Goal: Task Accomplishment & Management: Use online tool/utility

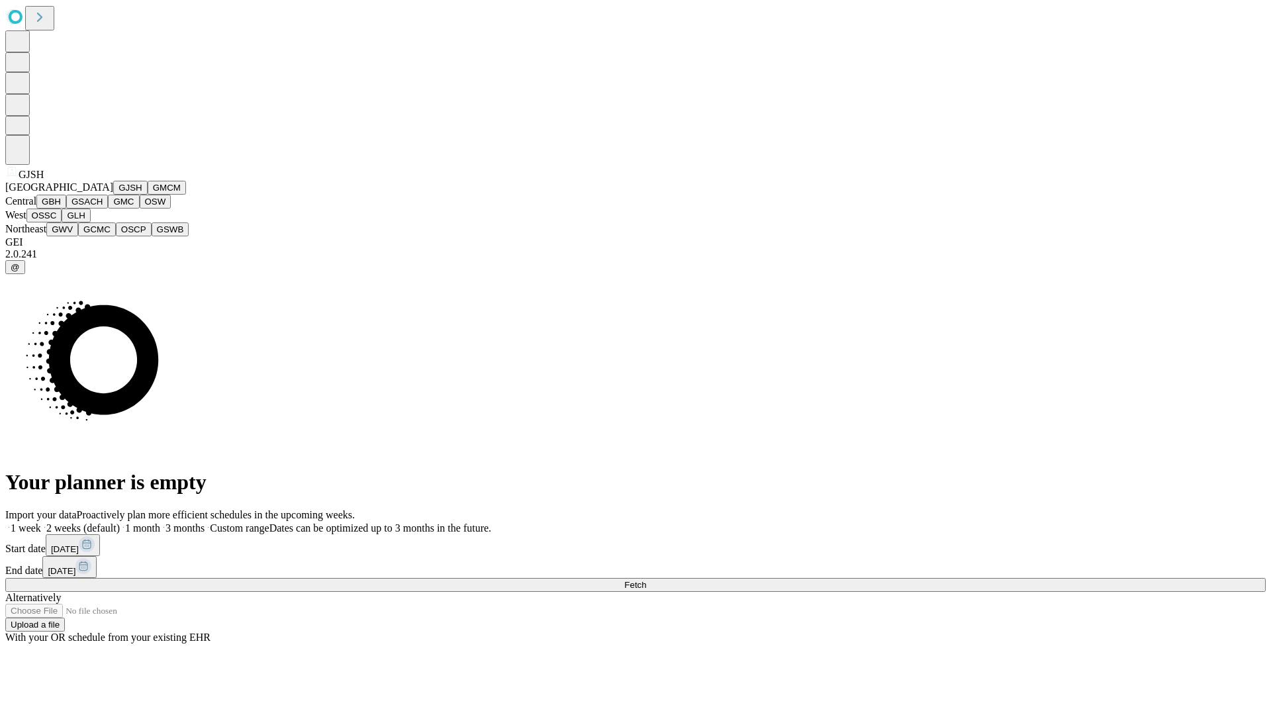
click at [113, 195] on button "GJSH" at bounding box center [130, 188] width 34 height 14
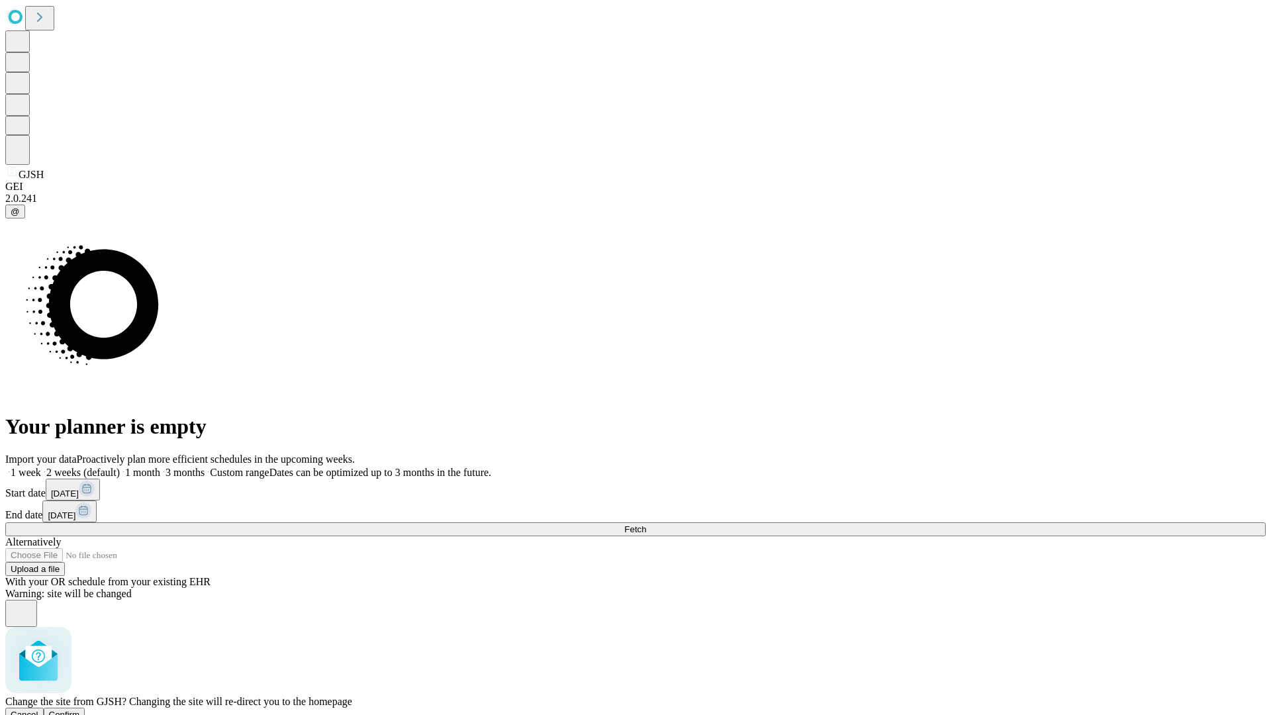
click at [80, 710] on span "Confirm" at bounding box center [64, 715] width 31 height 10
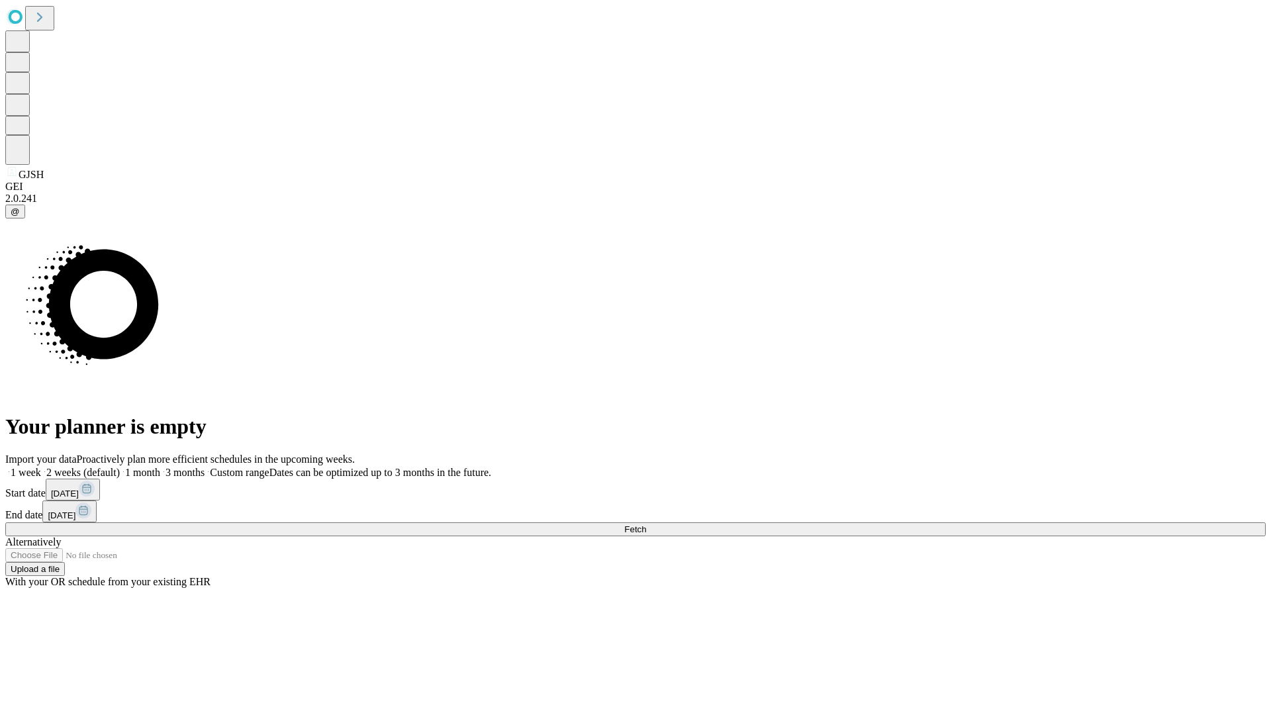
click at [120, 467] on label "2 weeks (default)" at bounding box center [80, 472] width 79 height 11
click at [646, 524] on span "Fetch" at bounding box center [635, 529] width 22 height 10
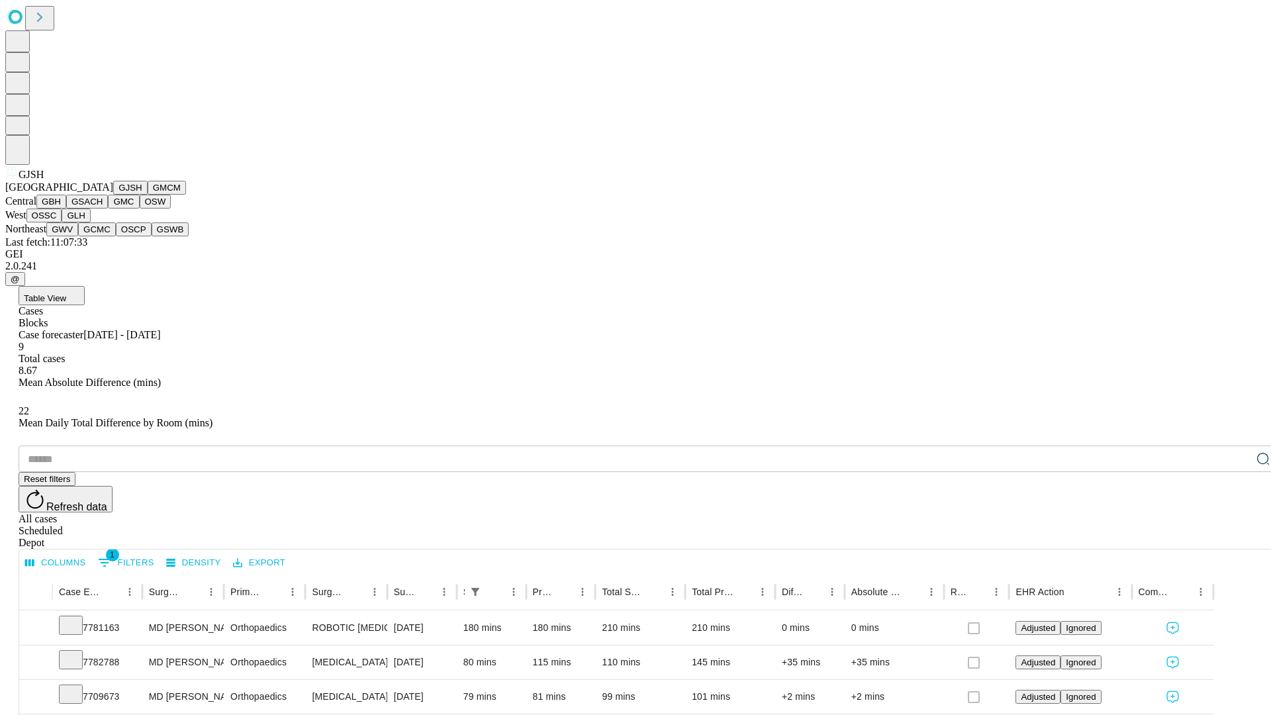
click at [148, 195] on button "GMCM" at bounding box center [167, 188] width 38 height 14
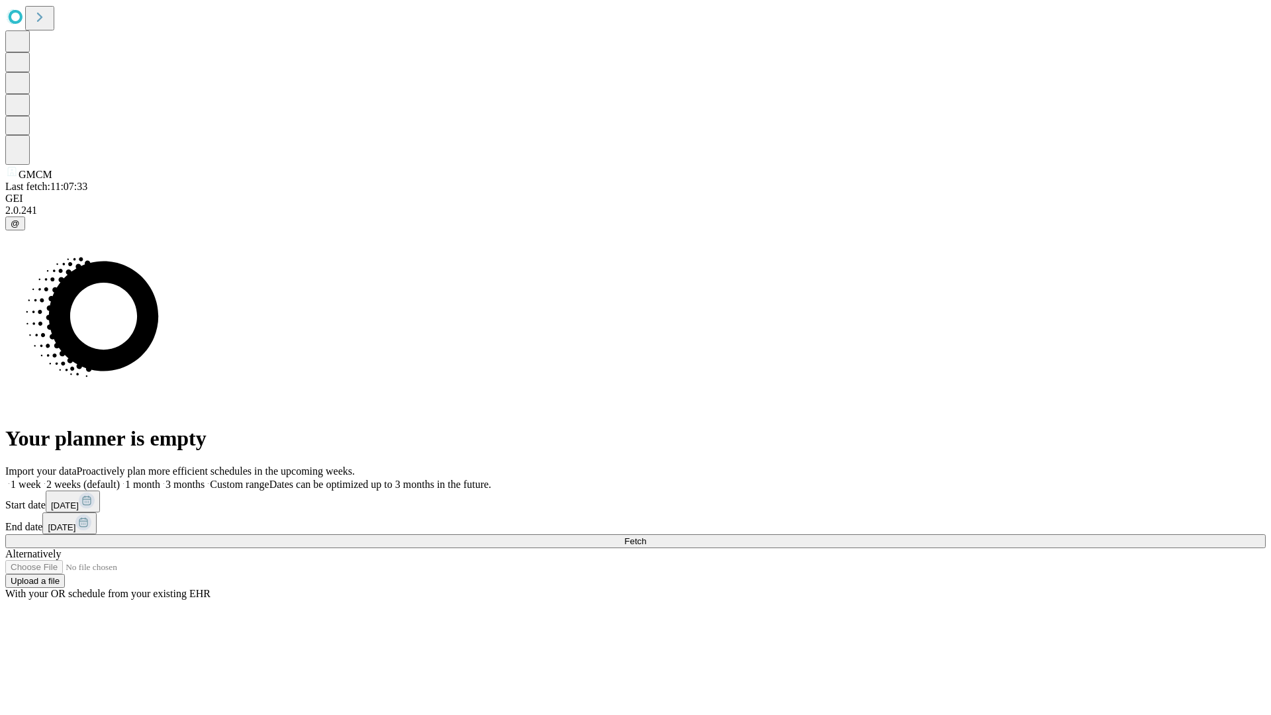
click at [120, 479] on label "2 weeks (default)" at bounding box center [80, 484] width 79 height 11
click at [646, 536] on span "Fetch" at bounding box center [635, 541] width 22 height 10
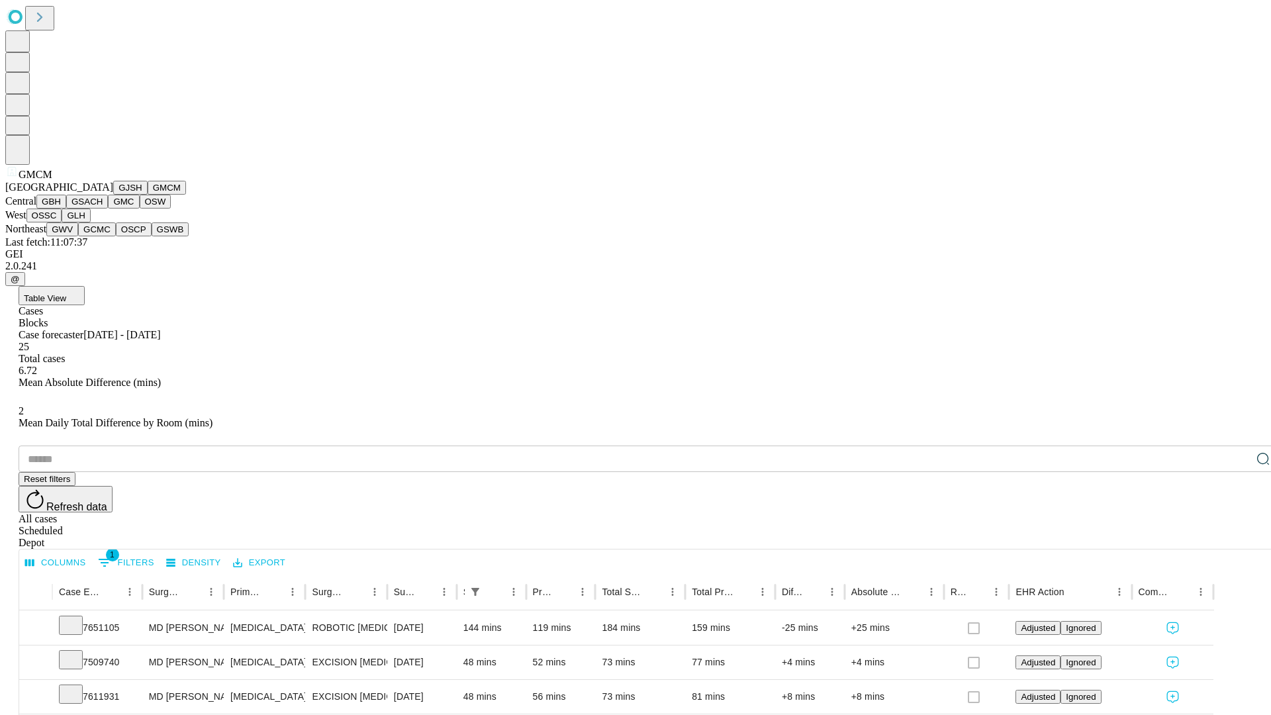
click at [66, 208] on button "GBH" at bounding box center [51, 202] width 30 height 14
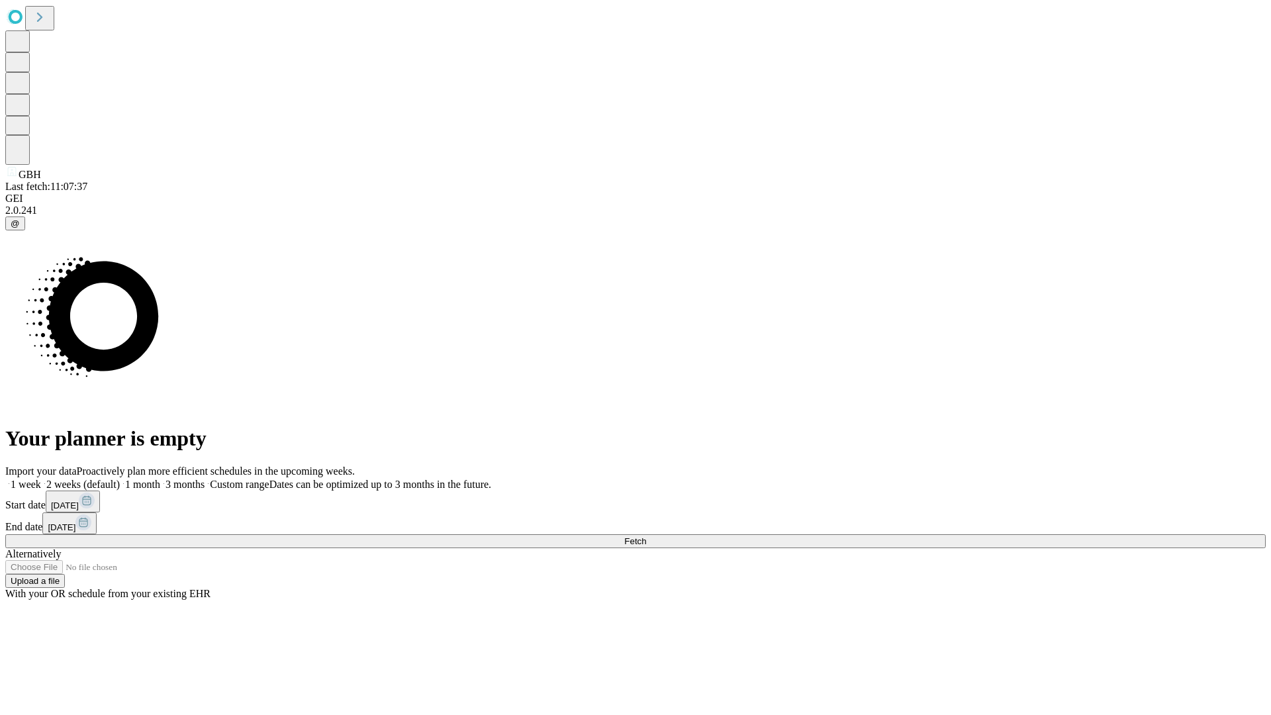
click at [646, 536] on span "Fetch" at bounding box center [635, 541] width 22 height 10
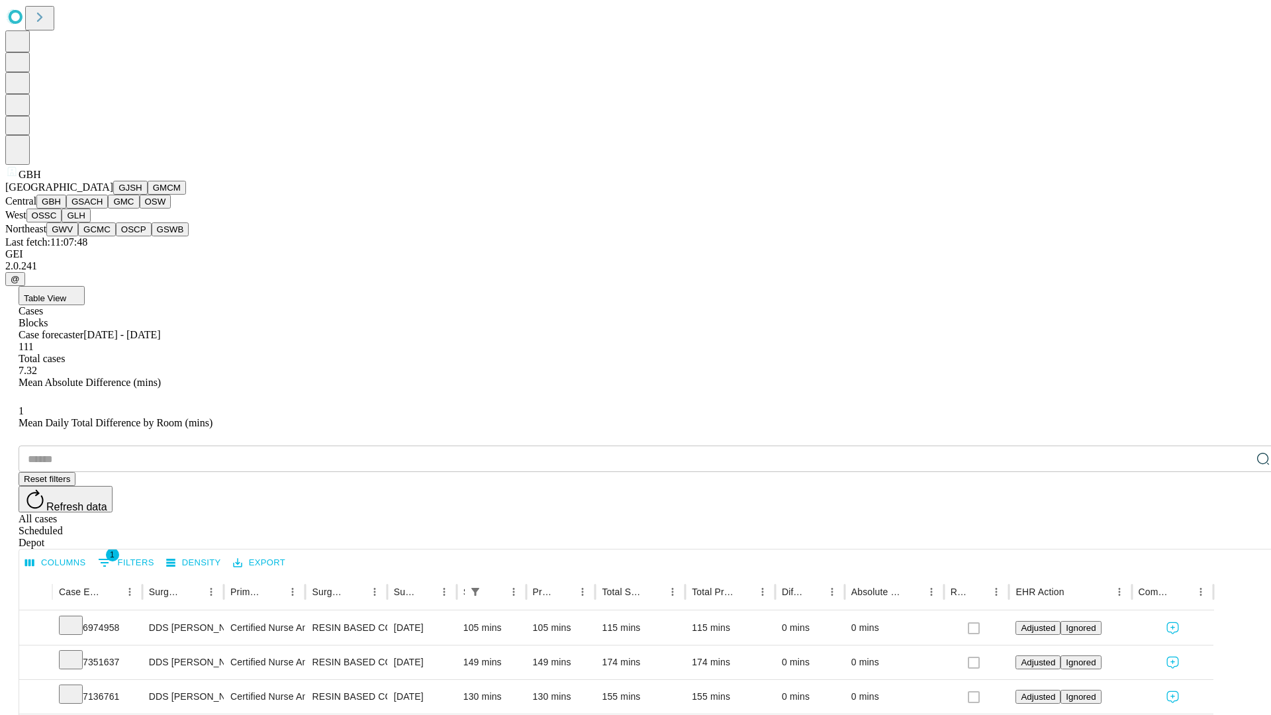
click at [103, 208] on button "GSACH" at bounding box center [87, 202] width 42 height 14
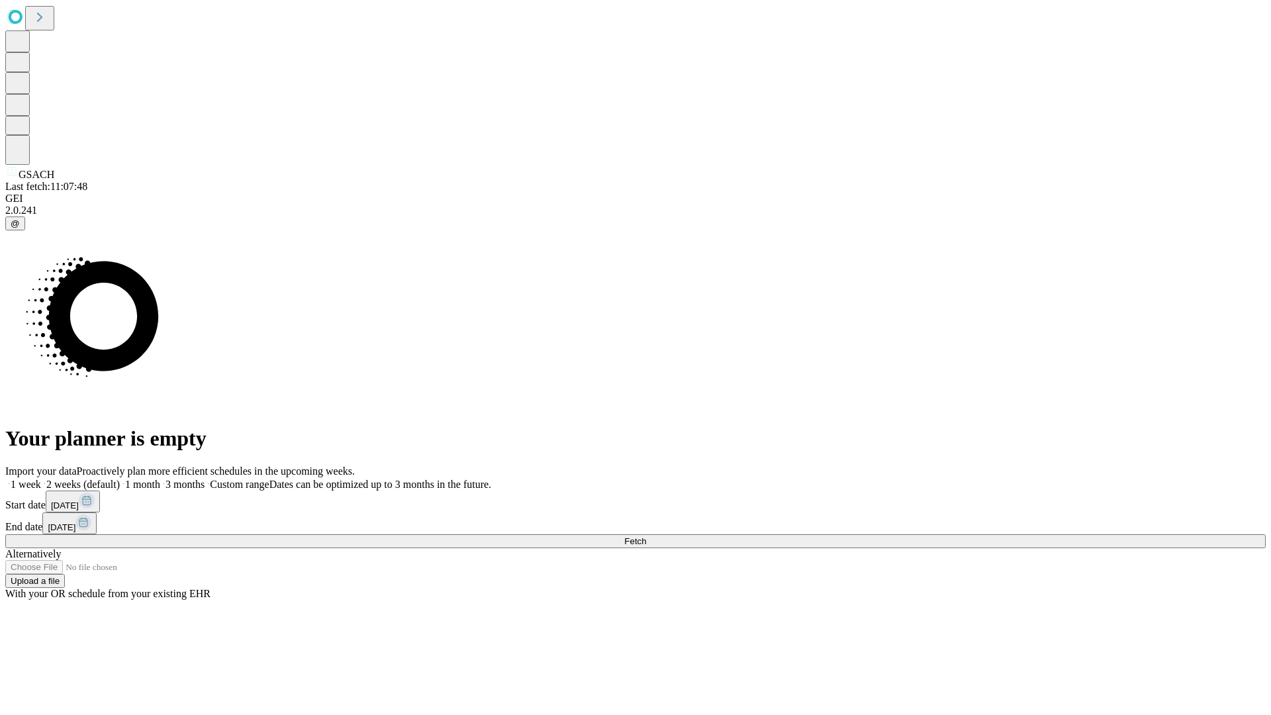
click at [120, 479] on label "2 weeks (default)" at bounding box center [80, 484] width 79 height 11
click at [646, 536] on span "Fetch" at bounding box center [635, 541] width 22 height 10
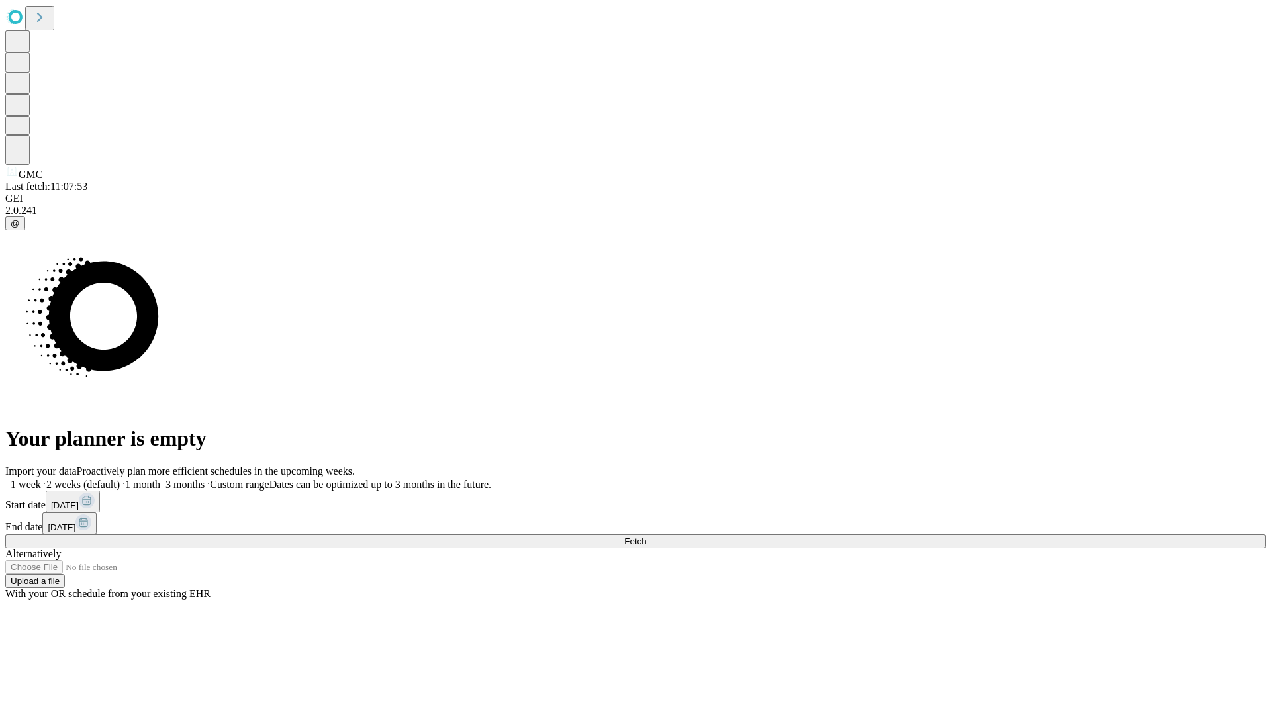
click at [120, 479] on label "2 weeks (default)" at bounding box center [80, 484] width 79 height 11
click at [646, 536] on span "Fetch" at bounding box center [635, 541] width 22 height 10
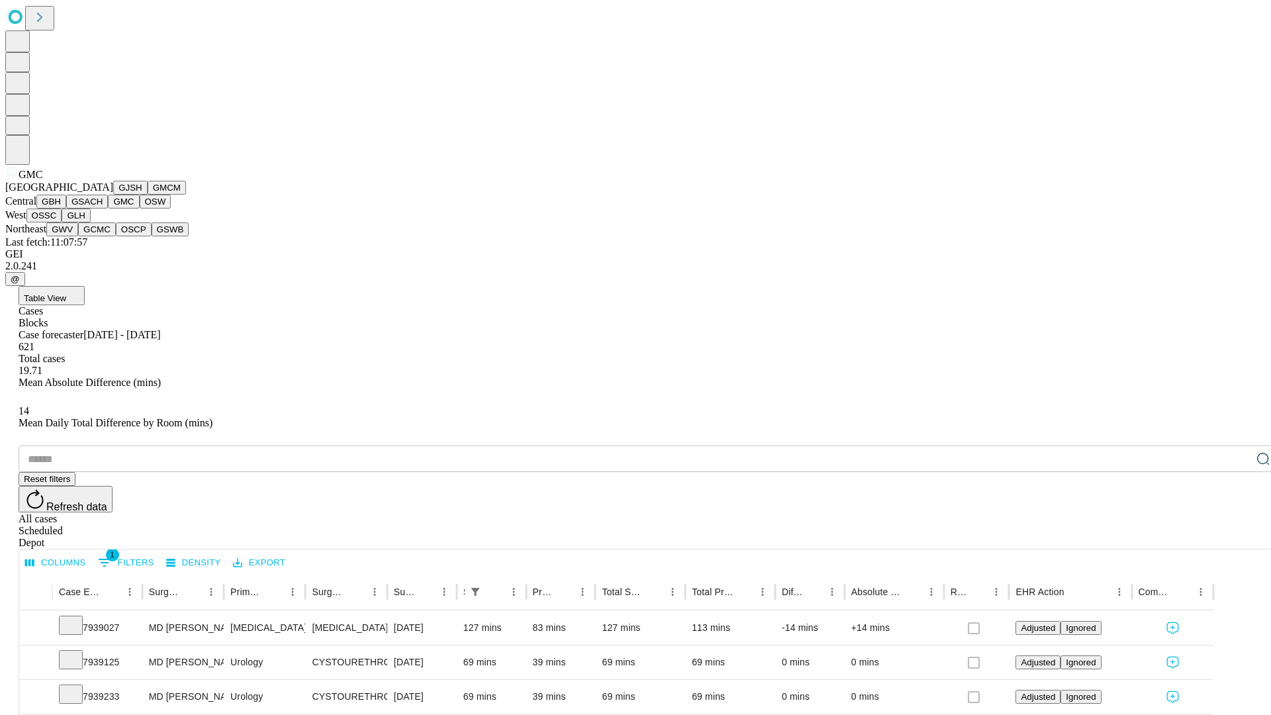
click at [140, 208] on button "OSW" at bounding box center [156, 202] width 32 height 14
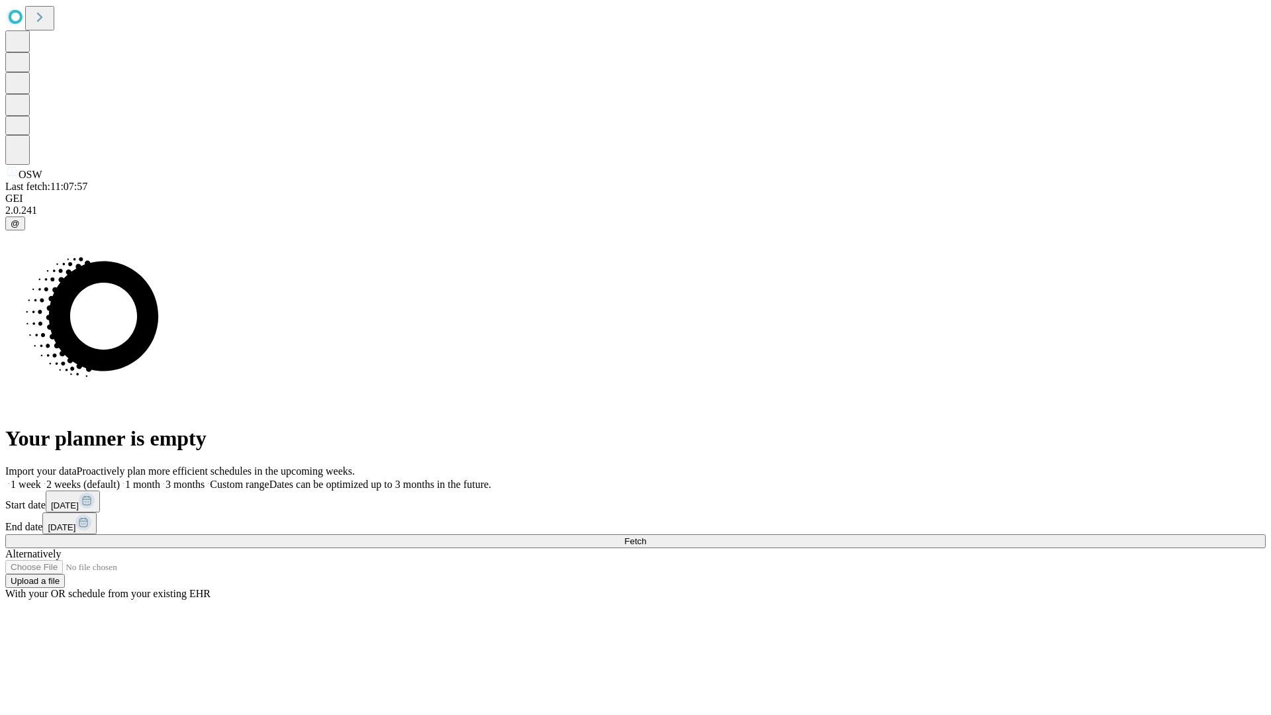
click at [120, 479] on label "2 weeks (default)" at bounding box center [80, 484] width 79 height 11
click at [646, 536] on span "Fetch" at bounding box center [635, 541] width 22 height 10
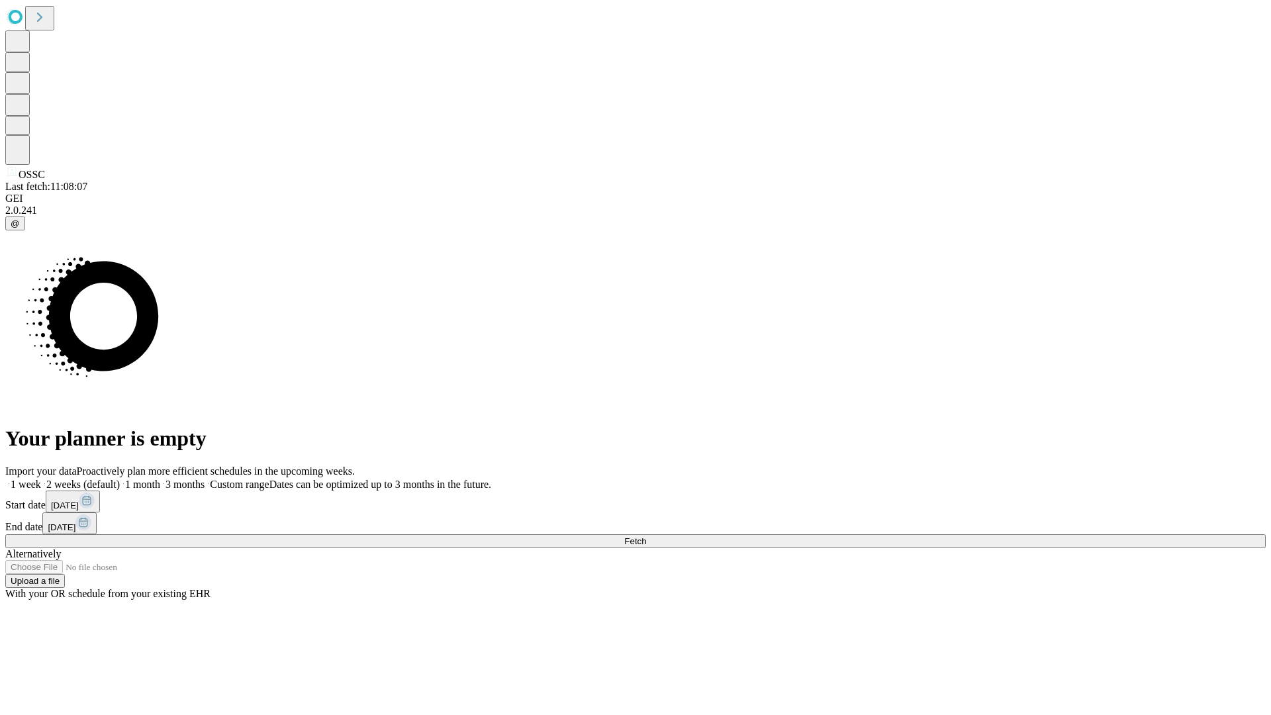
click at [120, 479] on label "2 weeks (default)" at bounding box center [80, 484] width 79 height 11
click at [646, 536] on span "Fetch" at bounding box center [635, 541] width 22 height 10
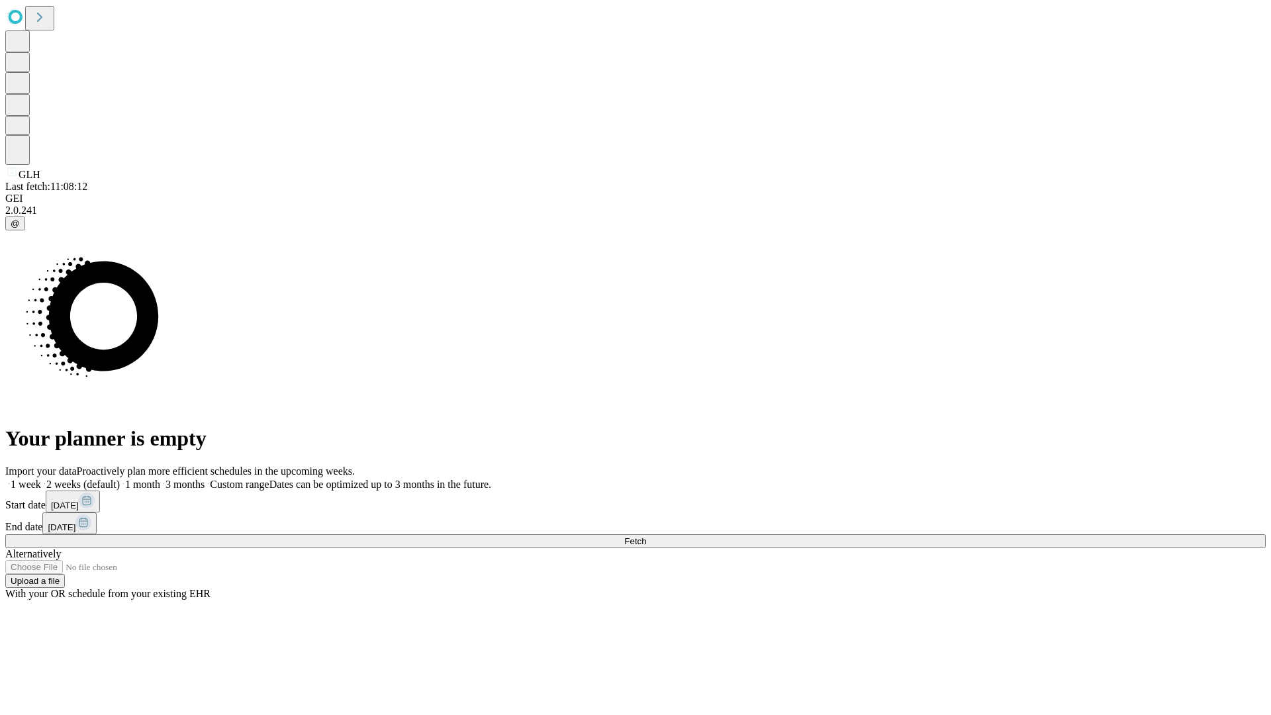
click at [120, 479] on label "2 weeks (default)" at bounding box center [80, 484] width 79 height 11
click at [646, 536] on span "Fetch" at bounding box center [635, 541] width 22 height 10
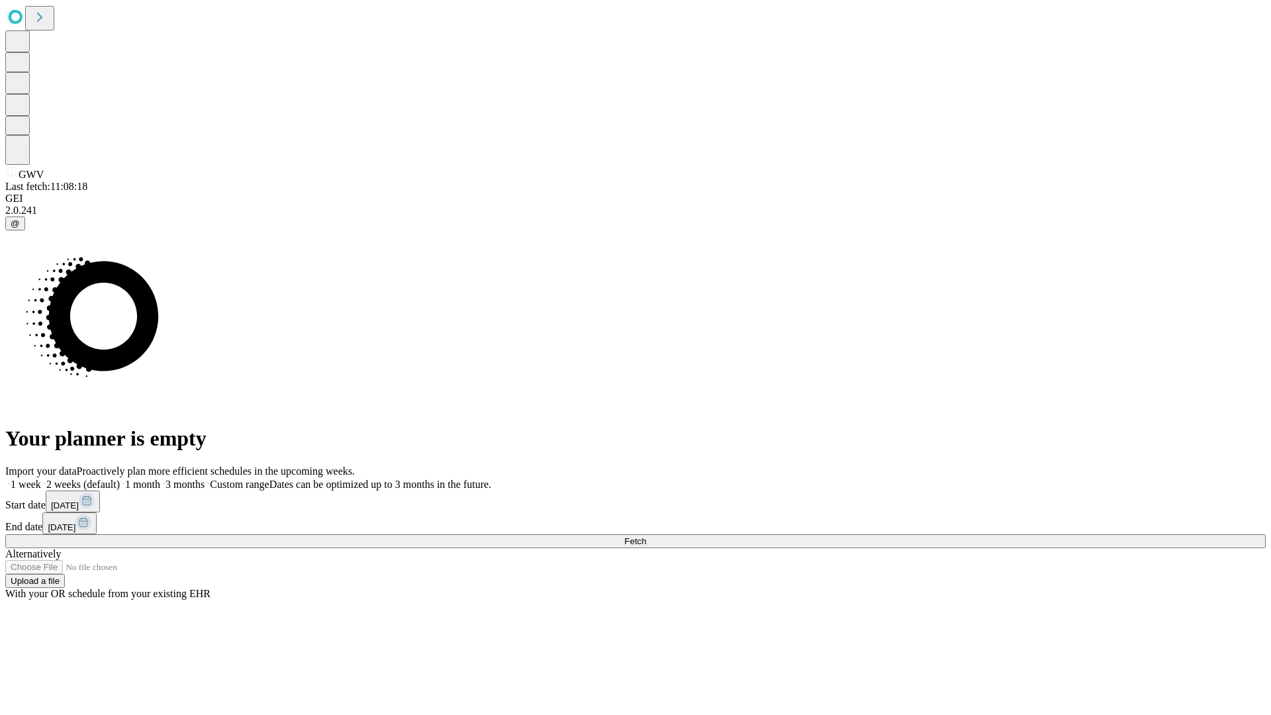
click at [120, 479] on label "2 weeks (default)" at bounding box center [80, 484] width 79 height 11
click at [646, 536] on span "Fetch" at bounding box center [635, 541] width 22 height 10
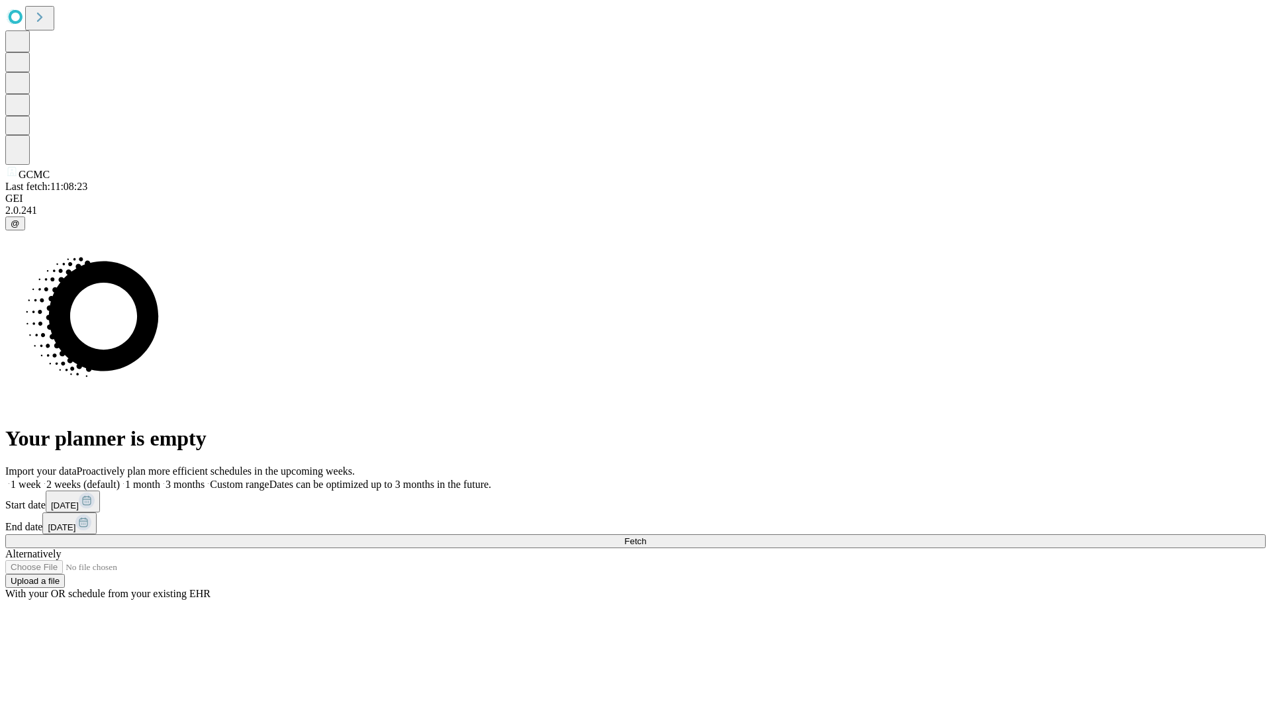
click at [120, 479] on label "2 weeks (default)" at bounding box center [80, 484] width 79 height 11
click at [646, 536] on span "Fetch" at bounding box center [635, 541] width 22 height 10
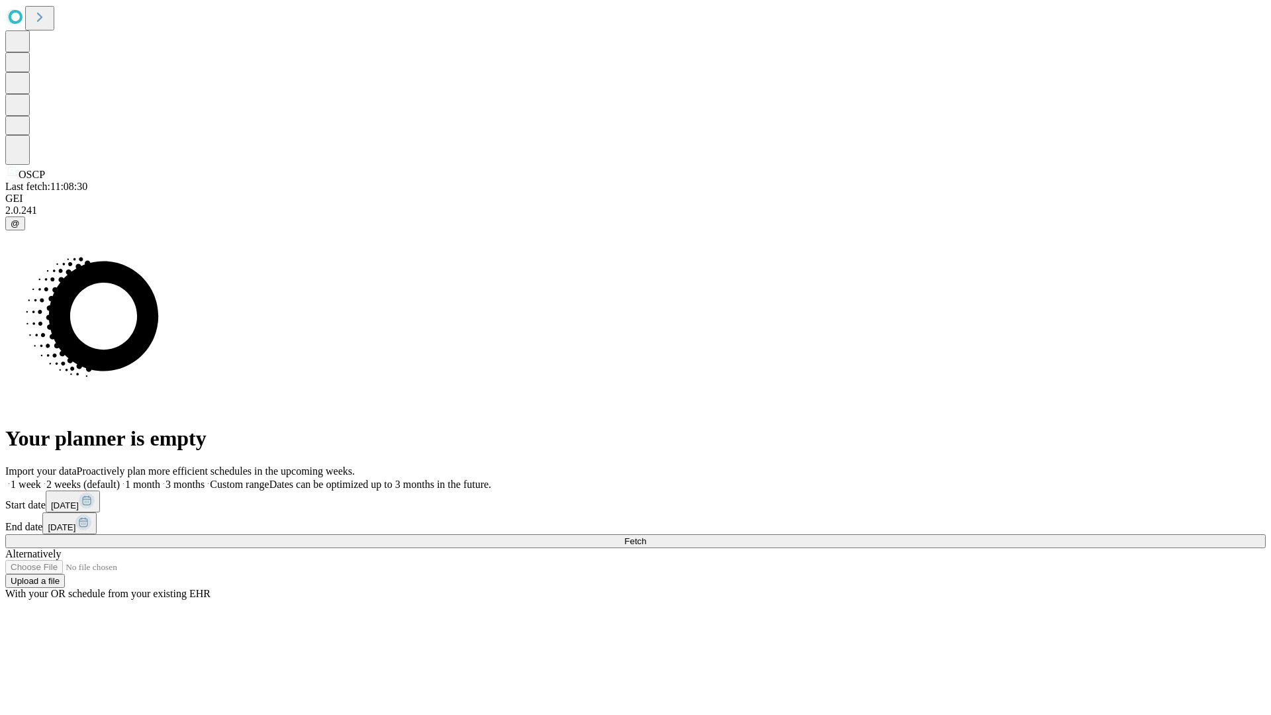
click at [120, 479] on label "2 weeks (default)" at bounding box center [80, 484] width 79 height 11
click at [646, 536] on span "Fetch" at bounding box center [635, 541] width 22 height 10
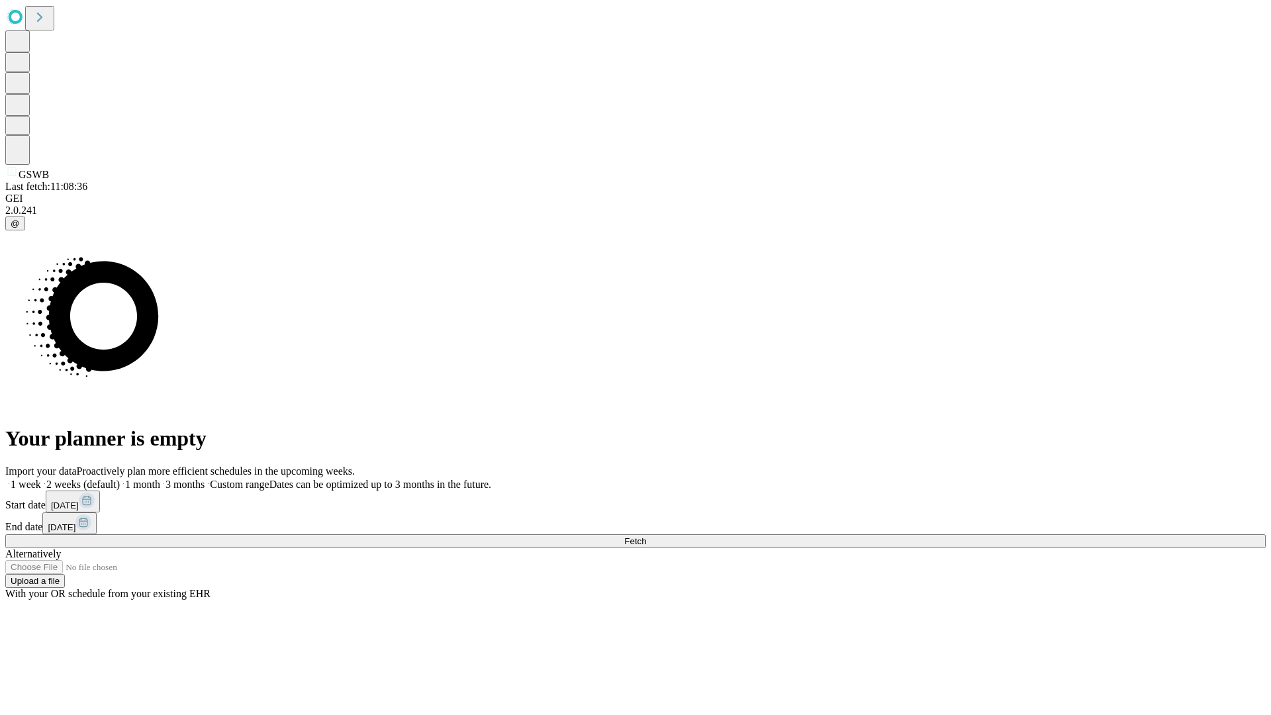
click at [120, 479] on label "2 weeks (default)" at bounding box center [80, 484] width 79 height 11
click at [646, 536] on span "Fetch" at bounding box center [635, 541] width 22 height 10
